Goal: Task Accomplishment & Management: Use online tool/utility

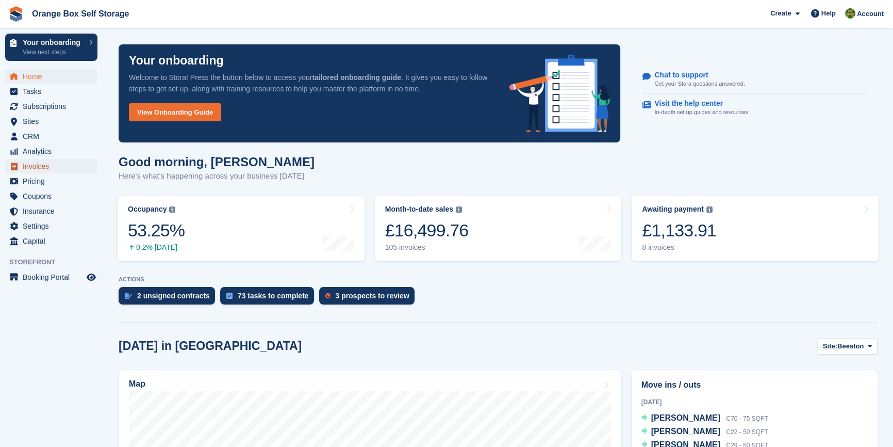
click at [38, 165] on span "Invoices" at bounding box center [54, 166] width 62 height 14
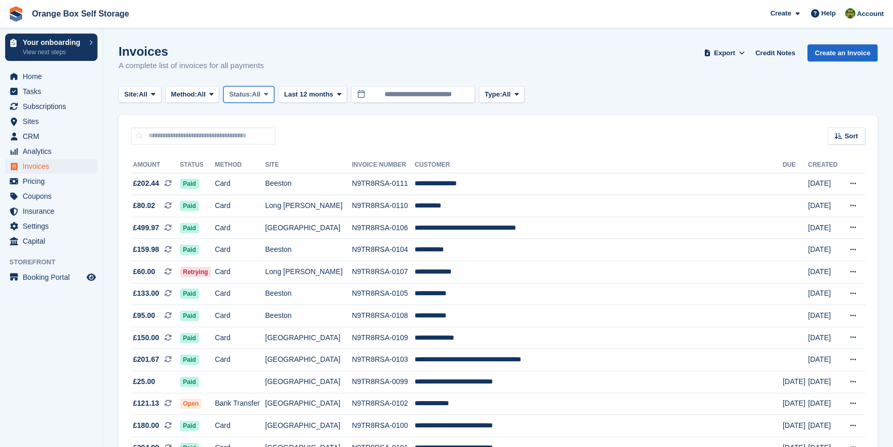
click at [268, 95] on span at bounding box center [266, 94] width 8 height 8
click at [257, 171] on link "Open" at bounding box center [273, 174] width 90 height 19
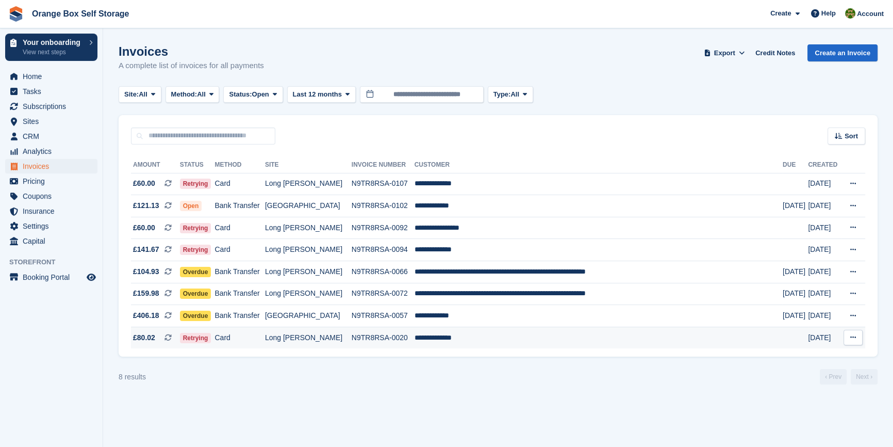
click at [251, 340] on td "Card" at bounding box center [240, 338] width 50 height 22
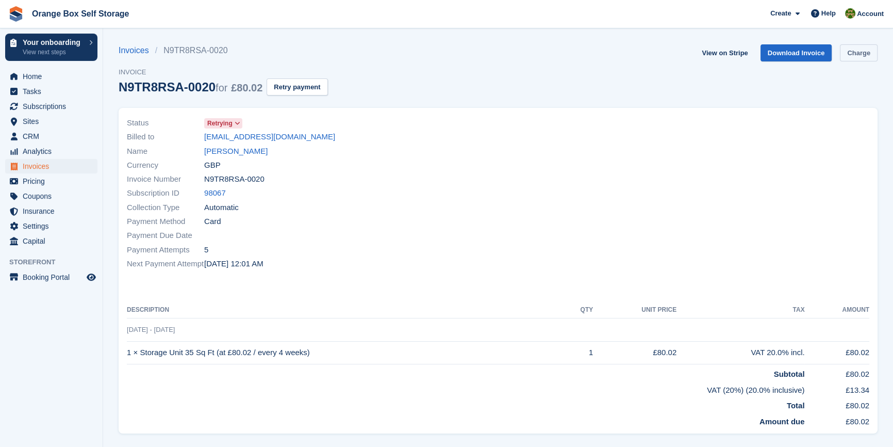
click at [856, 55] on link "Charge" at bounding box center [859, 52] width 38 height 17
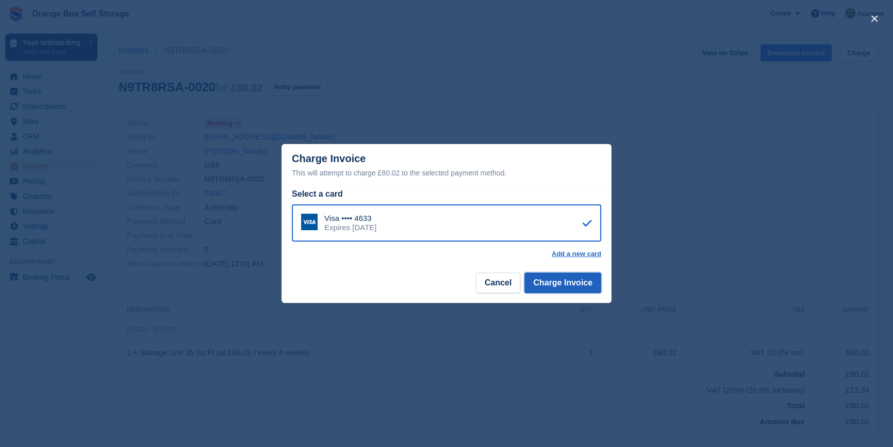
click at [564, 274] on button "Charge Invoice" at bounding box center [563, 282] width 77 height 21
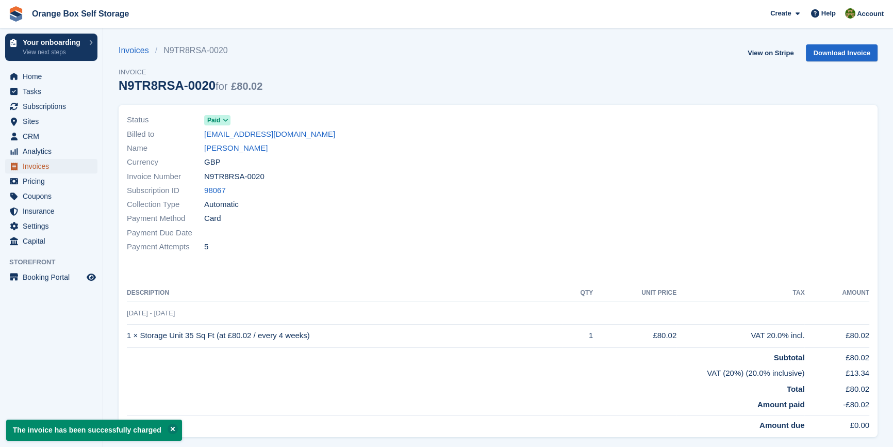
click at [30, 167] on span "Invoices" at bounding box center [54, 166] width 62 height 14
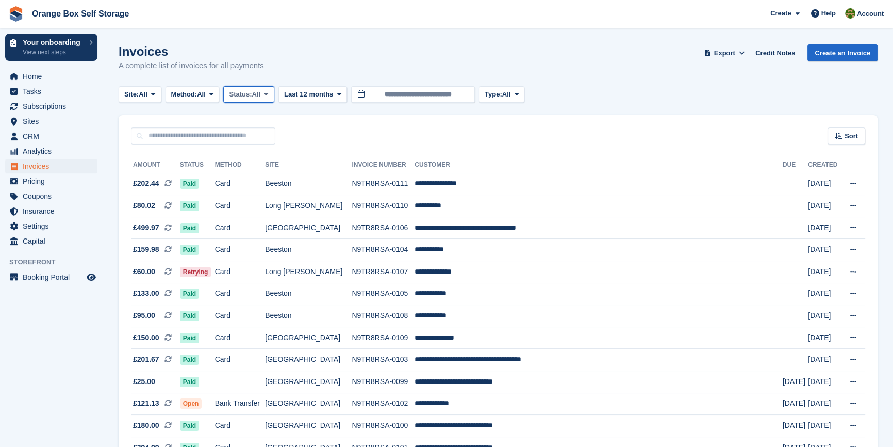
click at [240, 100] on button "Status: All" at bounding box center [248, 94] width 51 height 17
click at [248, 174] on link "Open" at bounding box center [273, 174] width 90 height 19
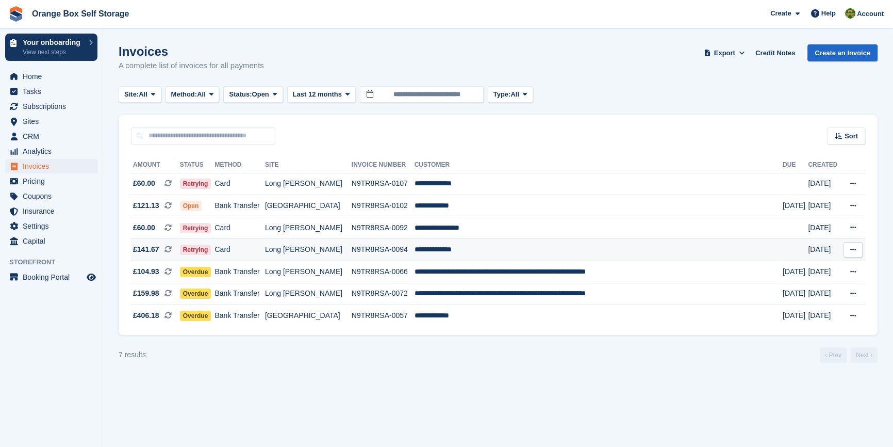
click at [249, 253] on td "Card" at bounding box center [240, 250] width 50 height 22
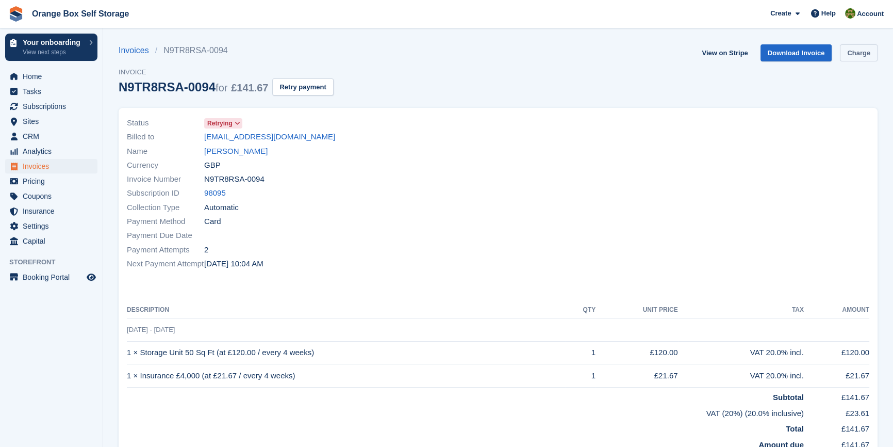
click at [851, 55] on link "Charge" at bounding box center [859, 52] width 38 height 17
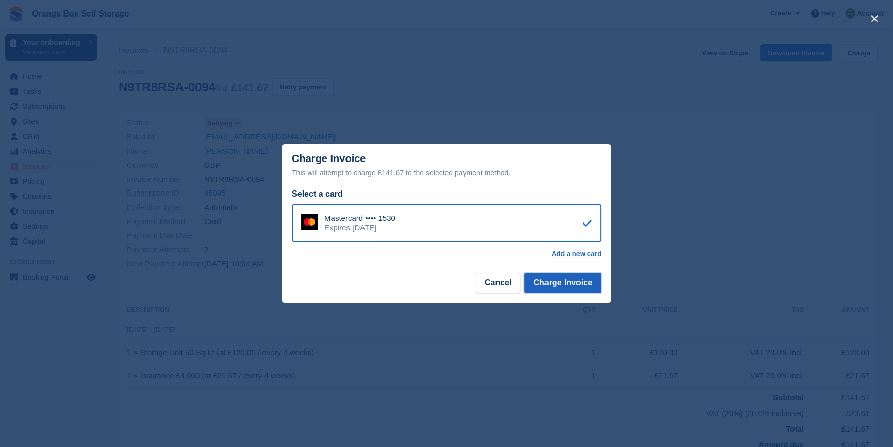
click at [573, 281] on button "Charge Invoice" at bounding box center [563, 282] width 77 height 21
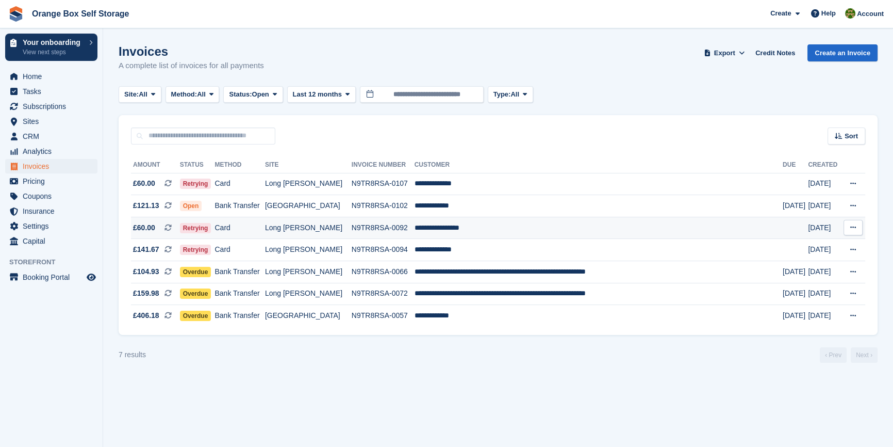
click at [312, 233] on td "Long [PERSON_NAME]" at bounding box center [308, 228] width 87 height 22
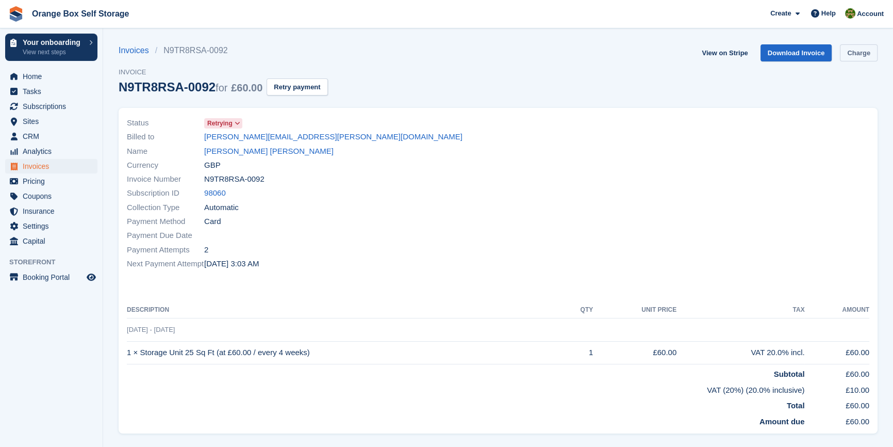
click at [855, 50] on link "Charge" at bounding box center [859, 52] width 38 height 17
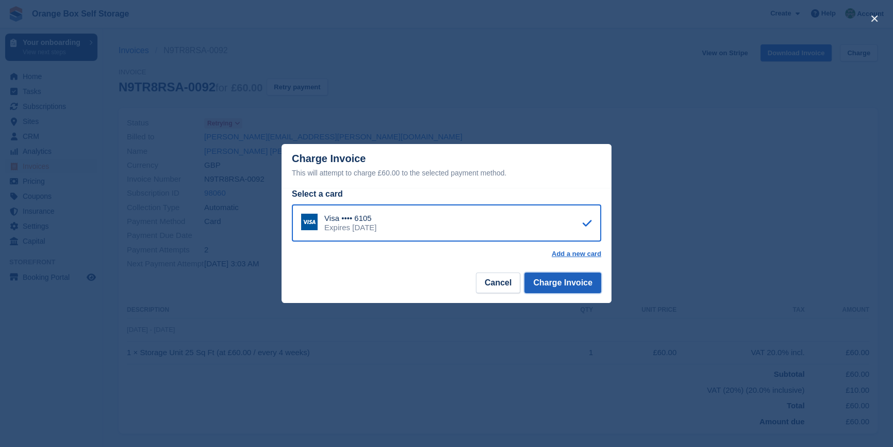
click at [567, 293] on button "Charge Invoice" at bounding box center [563, 282] width 77 height 21
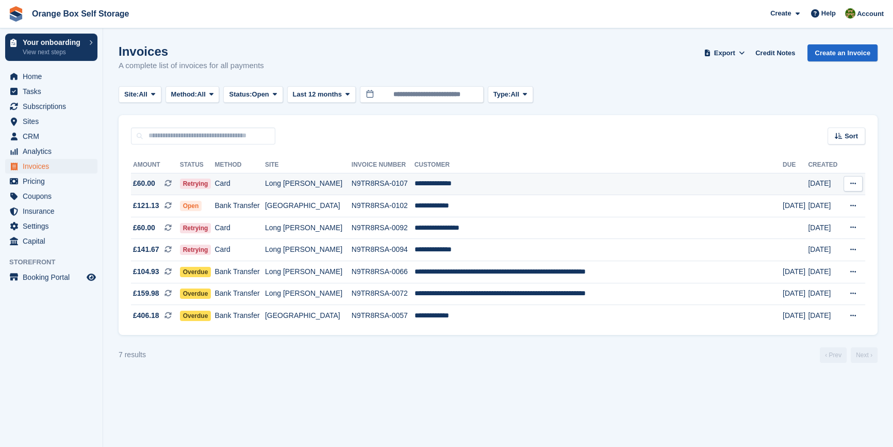
click at [261, 183] on td "Card" at bounding box center [240, 184] width 50 height 22
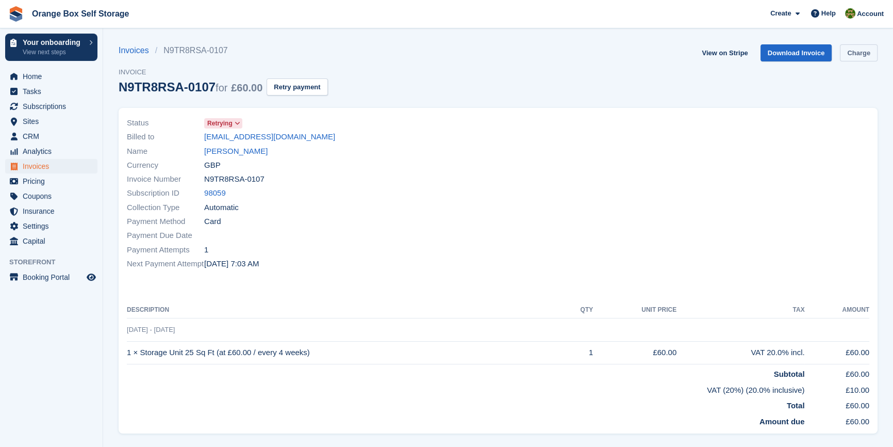
click at [851, 57] on link "Charge" at bounding box center [859, 52] width 38 height 17
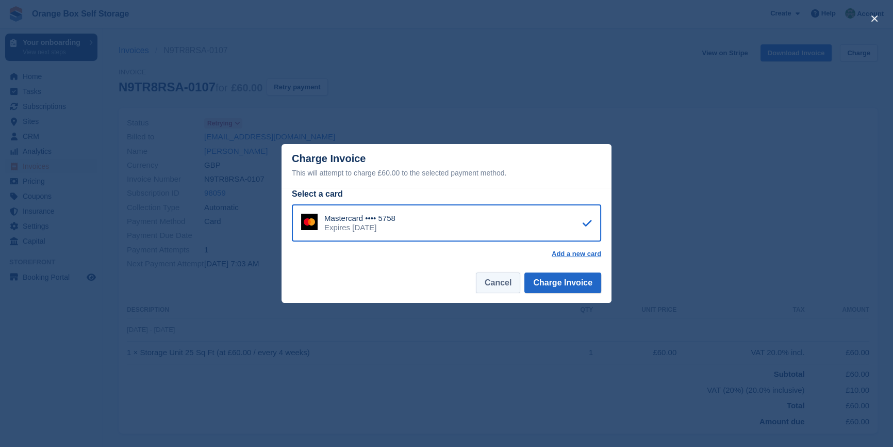
click at [503, 284] on button "Cancel" at bounding box center [498, 282] width 44 height 21
